Goal: Task Accomplishment & Management: Manage account settings

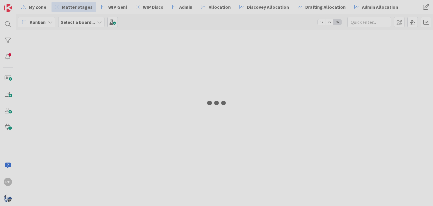
type input "[PERSON_NAME]"
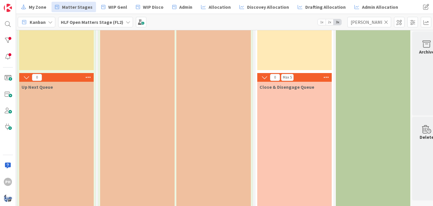
scroll to position [40, 904]
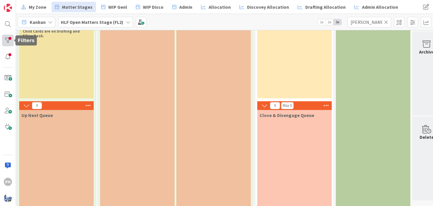
click at [9, 40] on div at bounding box center [8, 41] width 12 height 12
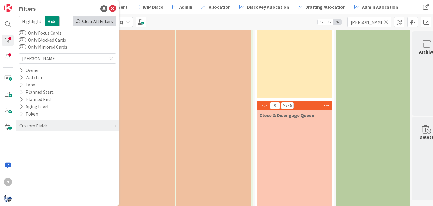
click at [97, 19] on div "Clear All Filters" at bounding box center [94, 21] width 43 height 10
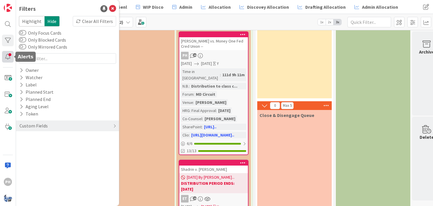
click at [6, 53] on div at bounding box center [8, 57] width 12 height 12
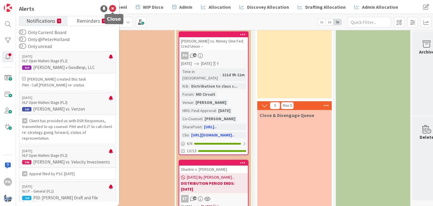
click at [112, 9] on icon at bounding box center [112, 8] width 7 height 7
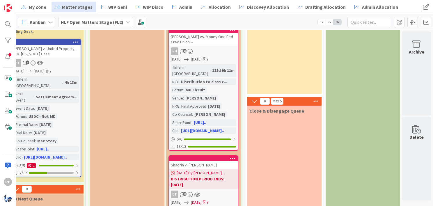
scroll to position [44, 917]
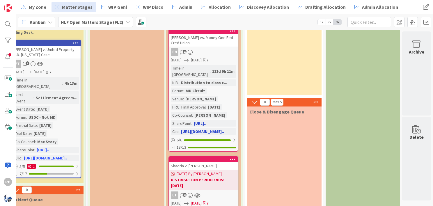
click at [213, 87] on div "Time in Column : 111d 9h 11m N.B. : Distribution to class c... Forum : MD Circu…" at bounding box center [203, 100] width 65 height 70
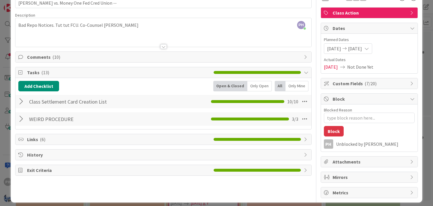
scroll to position [38, 0]
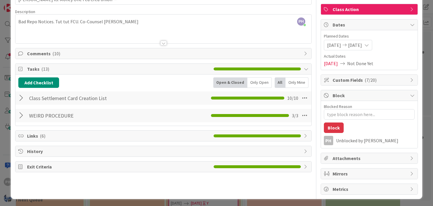
click at [21, 99] on div at bounding box center [22, 98] width 8 height 10
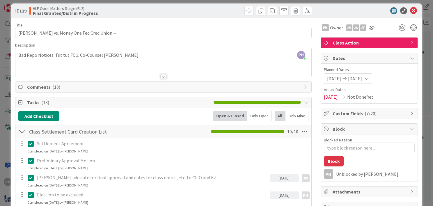
scroll to position [0, 0]
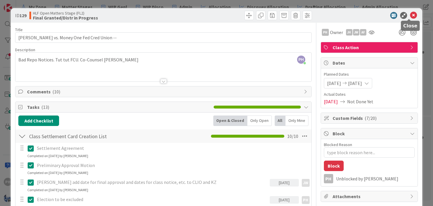
click at [410, 15] on icon at bounding box center [413, 15] width 7 height 7
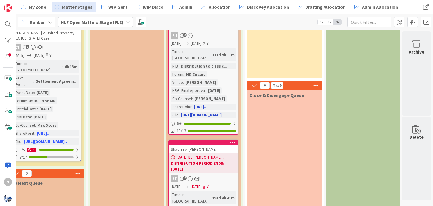
scroll to position [0, 916]
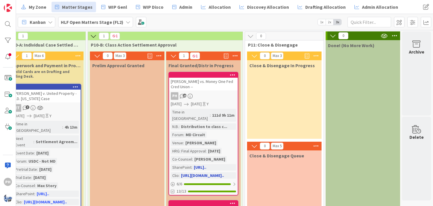
click at [210, 78] on div "[PERSON_NAME] vs. Money One Fed Cred Union --" at bounding box center [203, 84] width 69 height 13
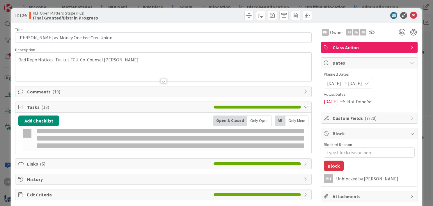
type textarea "x"
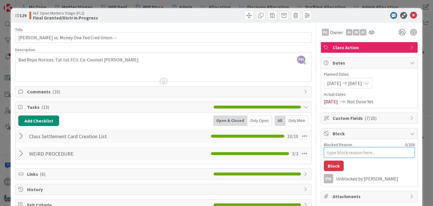
click at [336, 150] on textarea "Blocked Reason" at bounding box center [369, 152] width 91 height 10
click at [410, 17] on icon at bounding box center [413, 15] width 7 height 7
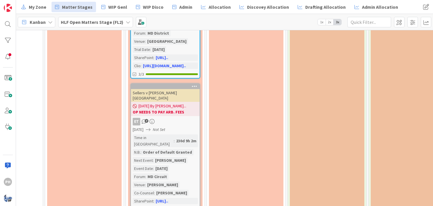
scroll to position [839, 634]
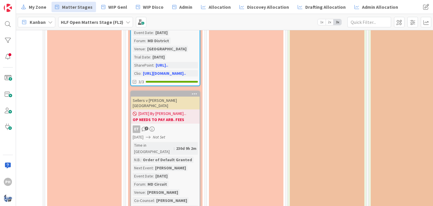
click at [155, 156] on div "Order of Default Granted" at bounding box center [167, 159] width 52 height 6
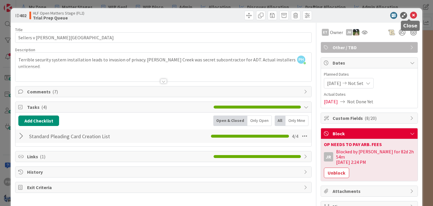
click at [410, 12] on icon at bounding box center [413, 15] width 7 height 7
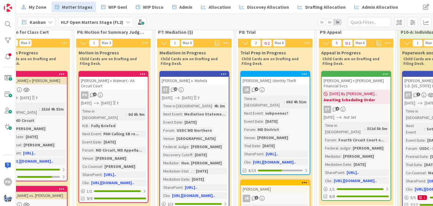
scroll to position [0, 524]
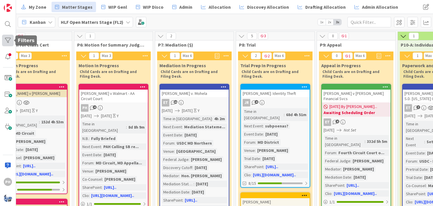
click at [8, 39] on div at bounding box center [8, 41] width 12 height 12
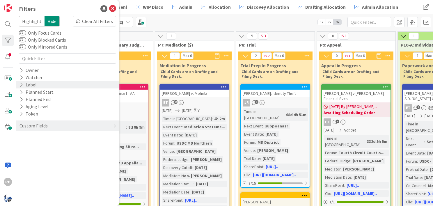
click at [22, 81] on div "Label" at bounding box center [28, 84] width 18 height 7
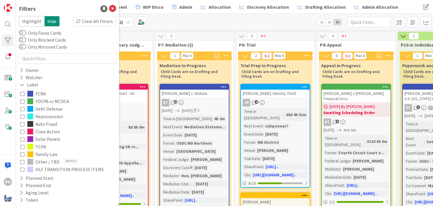
click at [22, 107] on icon at bounding box center [22, 109] width 4 height 4
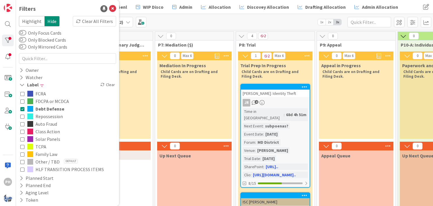
click at [190, 114] on div "Mediation In Progress Child Cards are on Drafting and Filing Desk." at bounding box center [194, 99] width 74 height 78
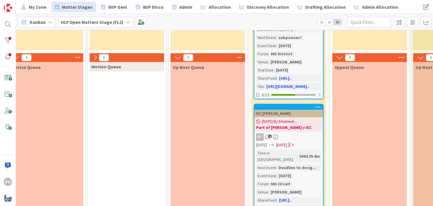
scroll to position [0, 510]
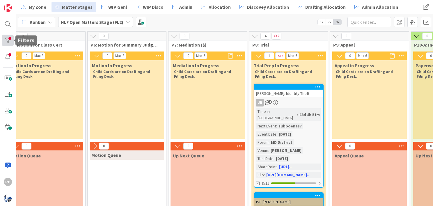
click at [10, 40] on div at bounding box center [8, 41] width 12 height 12
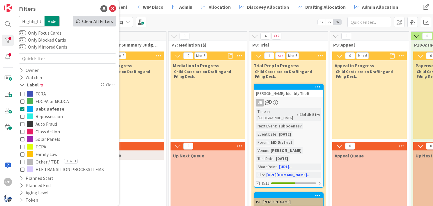
click at [81, 24] on div "Clear All Filters" at bounding box center [94, 21] width 43 height 10
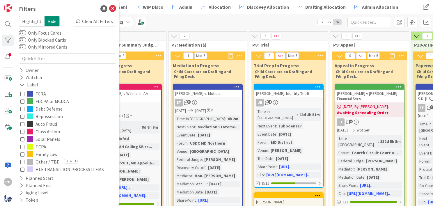
click at [234, 26] on div "Kanban HLF Open Matters Stage (FL2) 1x 2x 3x" at bounding box center [224, 22] width 417 height 16
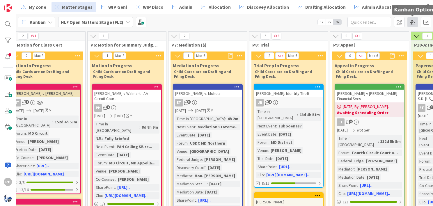
click at [411, 19] on span at bounding box center [412, 22] width 10 height 10
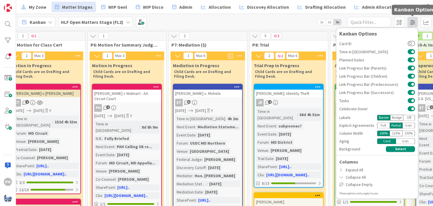
click at [411, 19] on span at bounding box center [412, 22] width 10 height 10
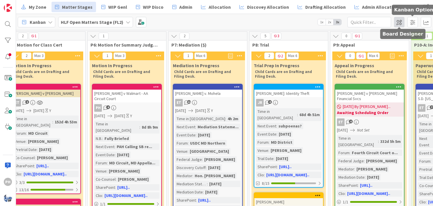
click at [399, 21] on span at bounding box center [399, 22] width 10 height 10
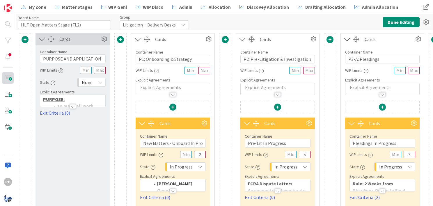
type input "HLF Open Matters Stage (FL2)"
click at [390, 21] on button "Done Editing" at bounding box center [400, 22] width 37 height 10
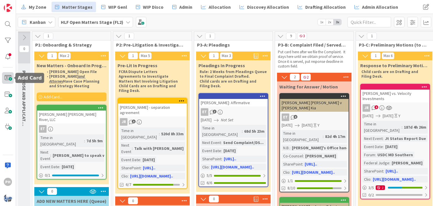
click at [6, 78] on span at bounding box center [8, 78] width 12 height 12
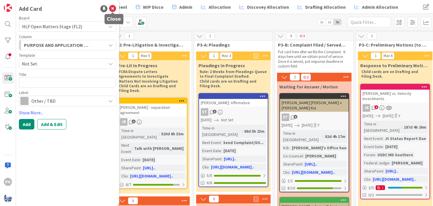
click at [112, 8] on icon at bounding box center [112, 8] width 7 height 7
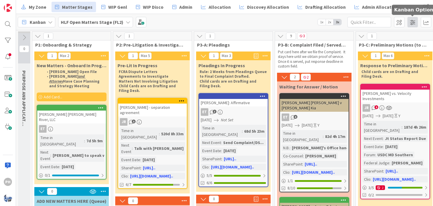
click at [408, 22] on span at bounding box center [412, 22] width 10 height 10
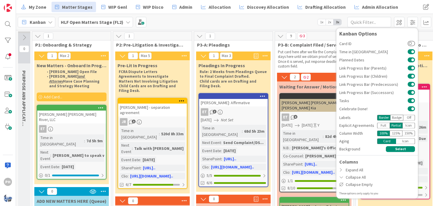
click at [252, 19] on div "Kanban HLF Open Matters Stage (FL2) 1x 2x 3x Kanban Options Card ID Time in Col…" at bounding box center [224, 22] width 417 height 16
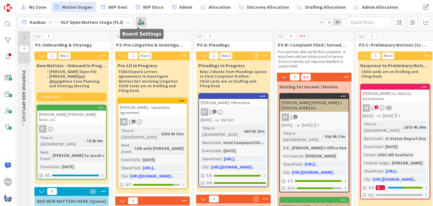
click at [137, 21] on span at bounding box center [141, 22] width 10 height 10
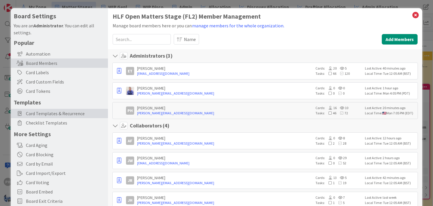
click at [38, 114] on span "Card Templates & Recurrence" at bounding box center [65, 113] width 79 height 7
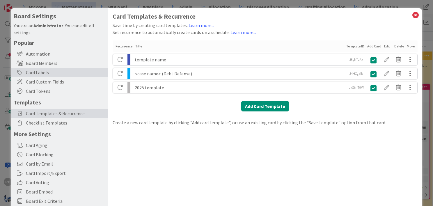
click at [40, 69] on div "Card Labels" at bounding box center [59, 72] width 97 height 9
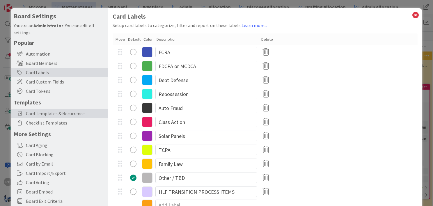
click at [38, 112] on span "Card Templates & Recurrence" at bounding box center [65, 113] width 79 height 7
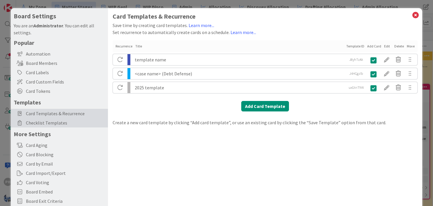
click at [37, 124] on span "Checklist Templates" at bounding box center [65, 122] width 79 height 7
click at [40, 121] on span "Checklist Templates" at bounding box center [65, 122] width 79 height 7
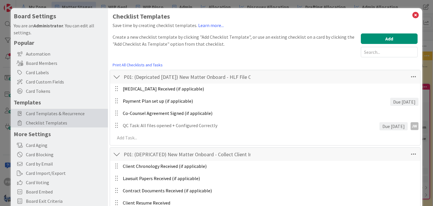
click at [49, 112] on span "Card Templates & Recurrence" at bounding box center [65, 113] width 79 height 7
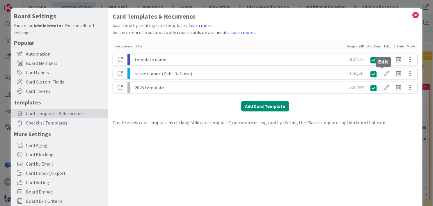
click at [382, 73] on div at bounding box center [386, 74] width 12 height 10
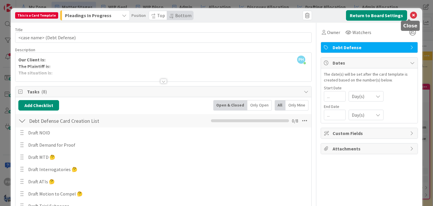
click at [410, 12] on icon at bounding box center [413, 15] width 7 height 7
